Goal: Task Accomplishment & Management: Manage account settings

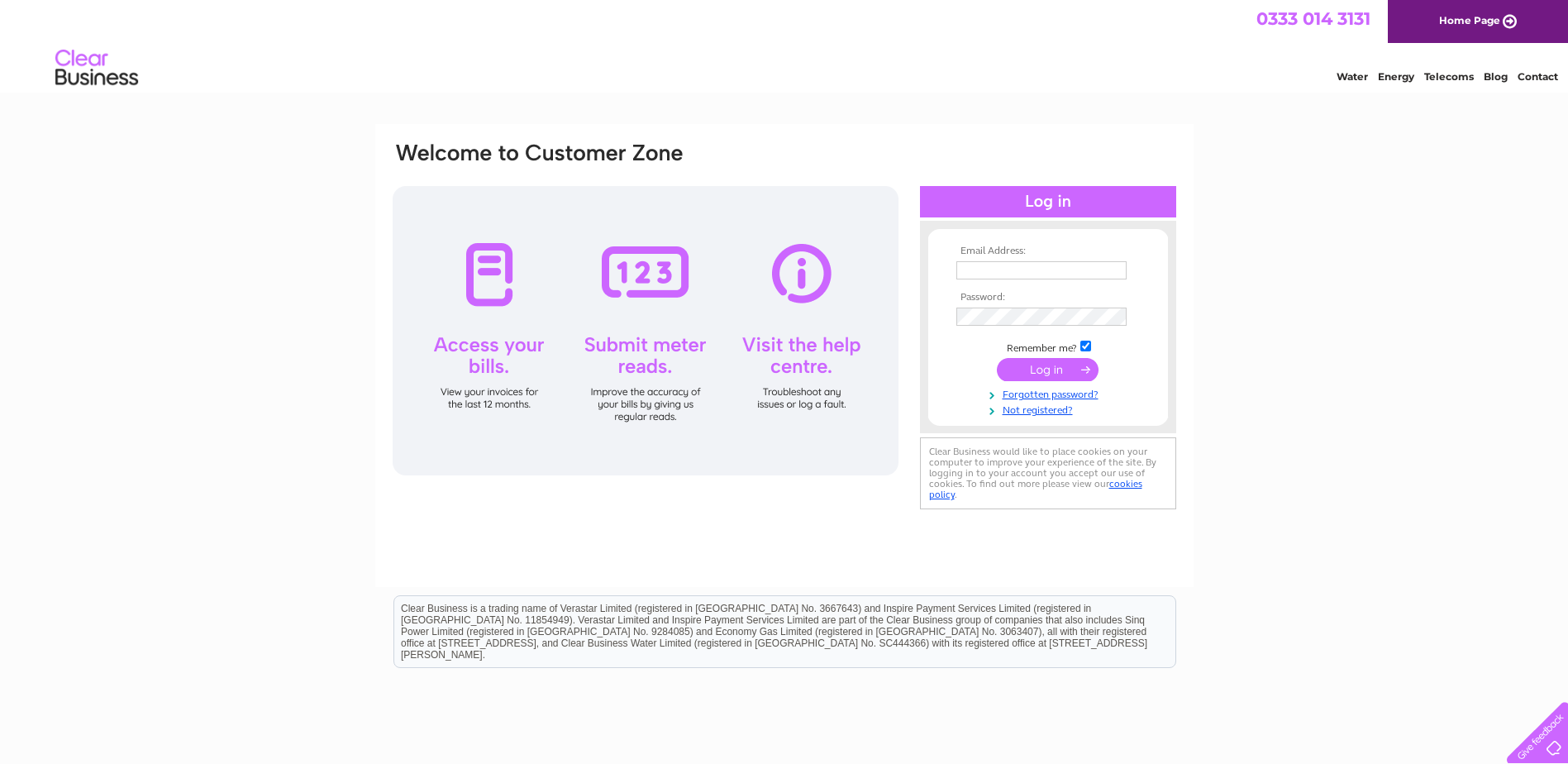
type input "[PERSON_NAME][EMAIL_ADDRESS][PERSON_NAME][DOMAIN_NAME]"
click at [1054, 363] on input "submit" at bounding box center [1047, 369] width 102 height 23
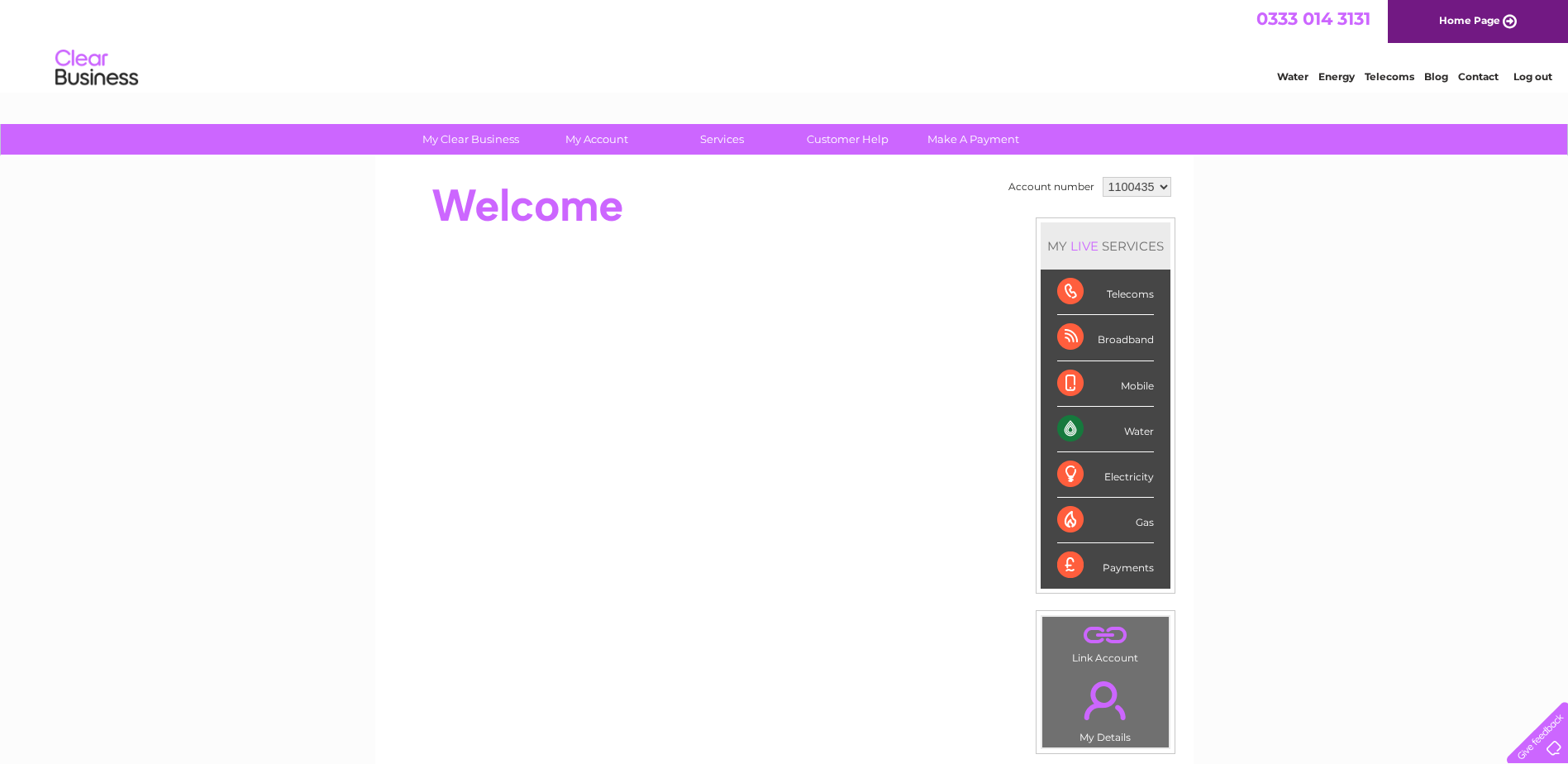
click at [1069, 430] on div "Water" at bounding box center [1105, 429] width 97 height 46
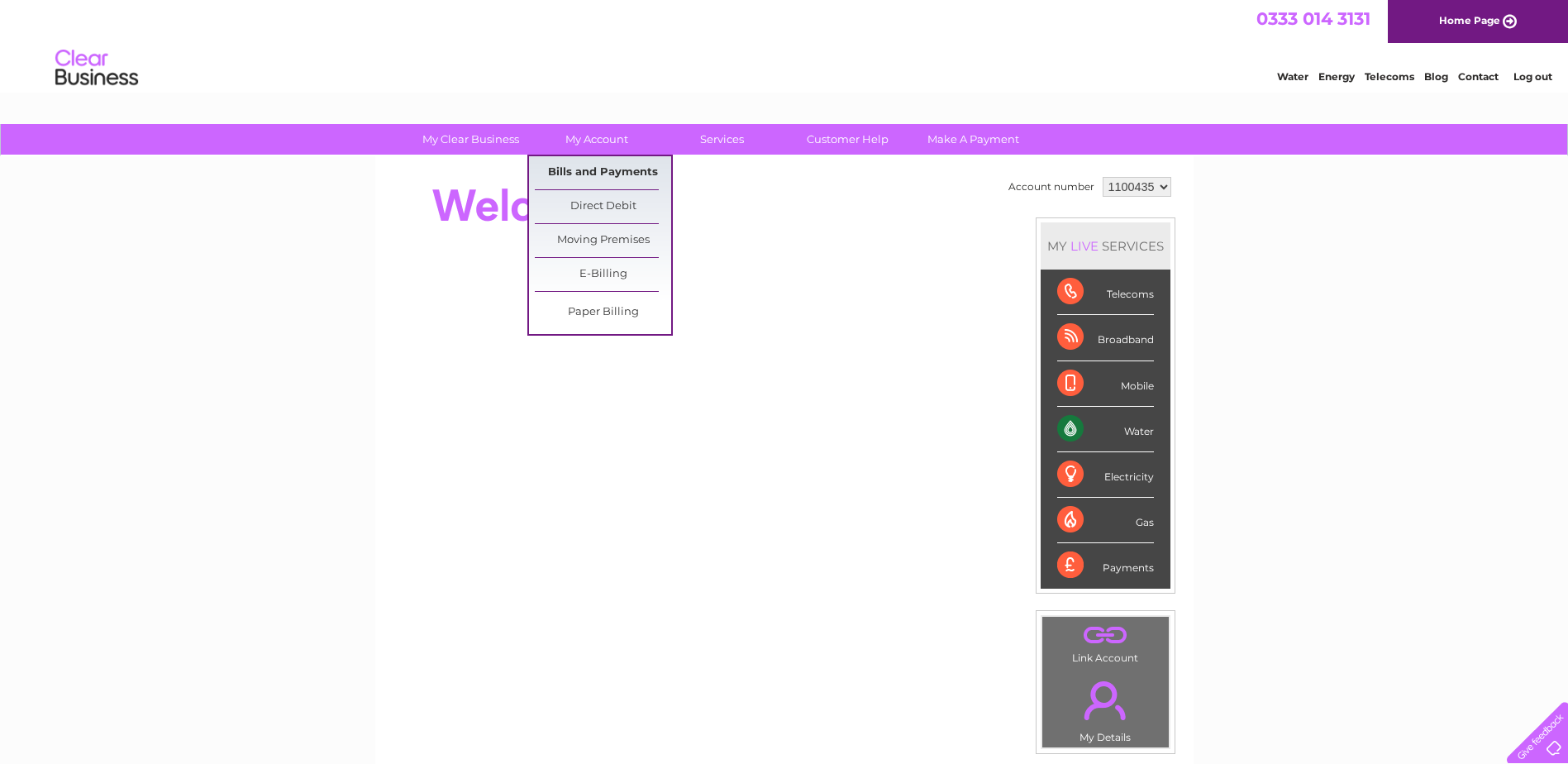
click at [600, 168] on link "Bills and Payments" at bounding box center [603, 172] width 137 height 33
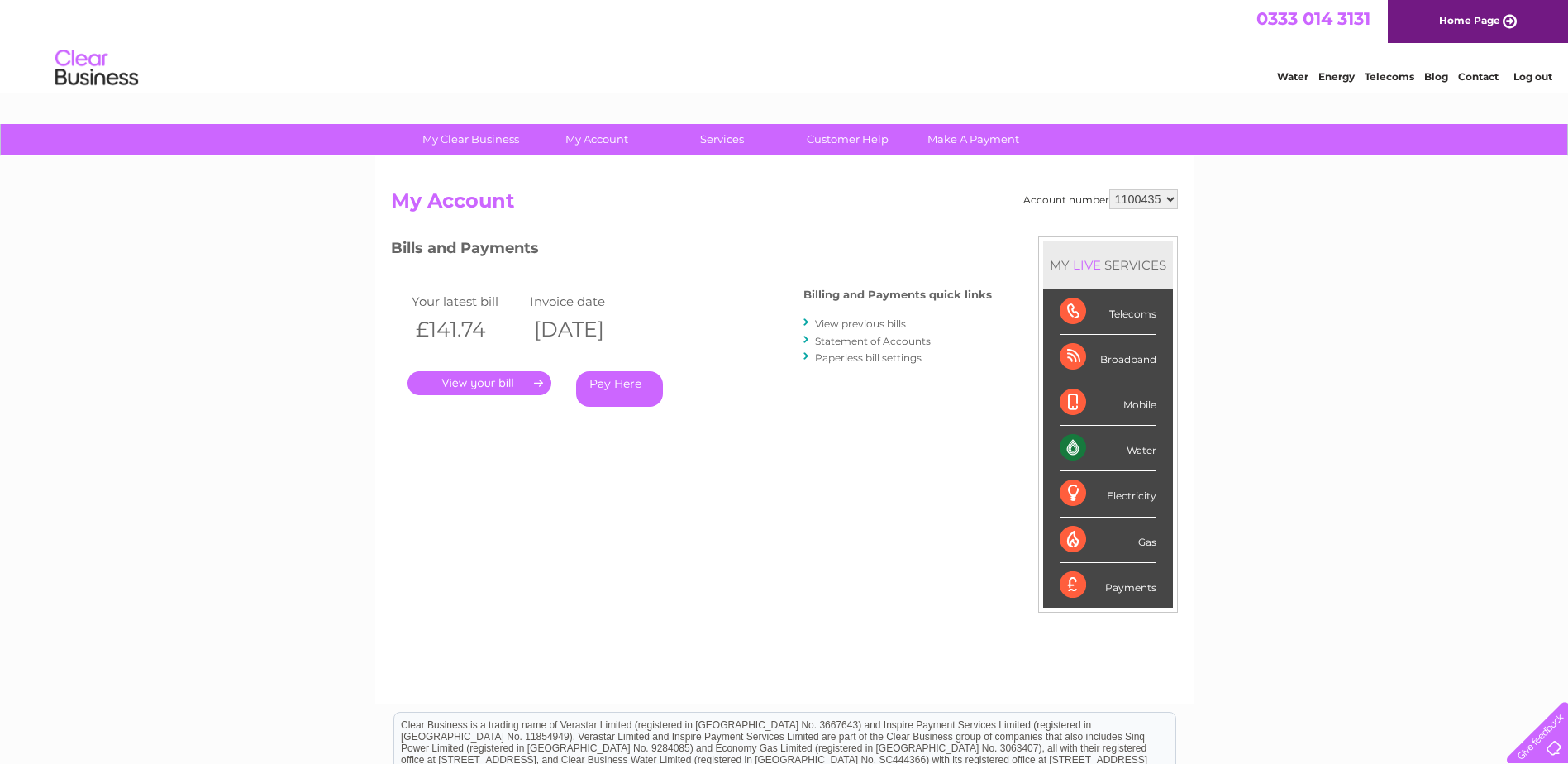
click at [511, 383] on link "." at bounding box center [479, 383] width 144 height 24
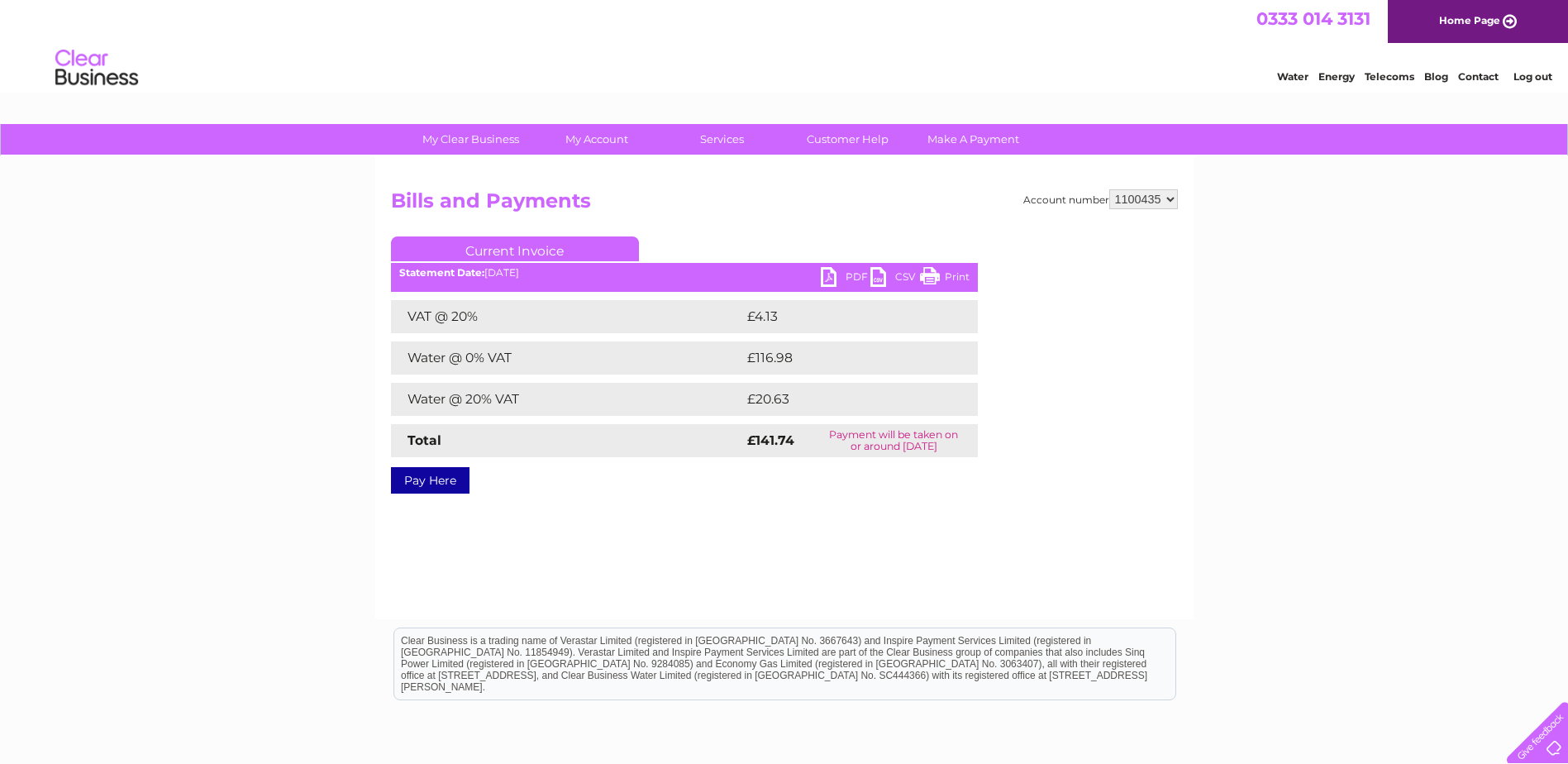
click at [836, 277] on link "PDF" at bounding box center [845, 279] width 50 height 24
